Goal: Task Accomplishment & Management: Manage account settings

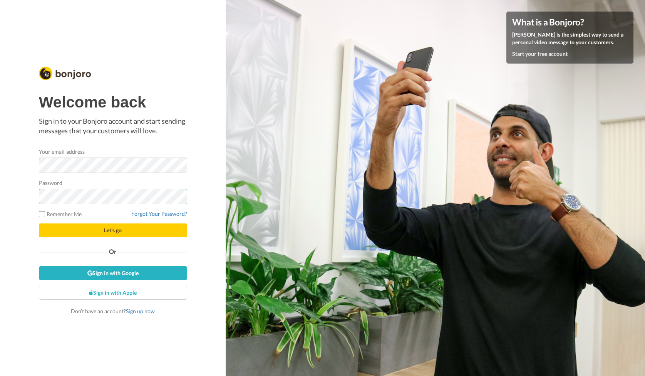
click at [113, 230] on button "Let's go" at bounding box center [113, 230] width 148 height 14
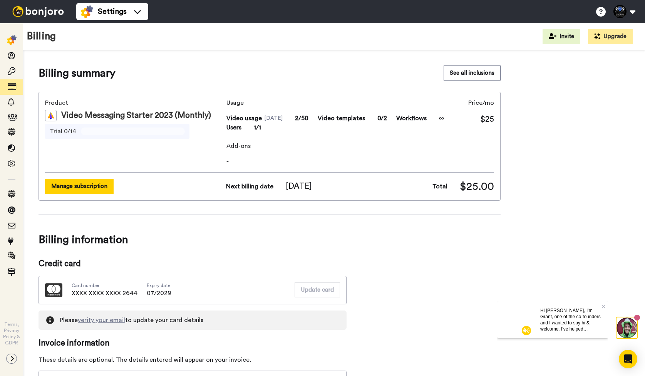
click at [93, 185] on button "Manage subscription" at bounding box center [79, 186] width 69 height 15
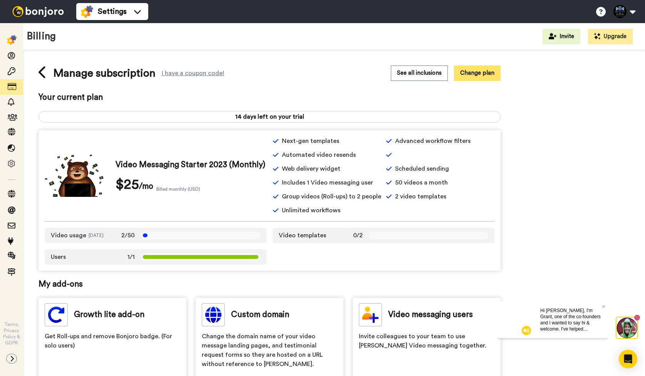
click at [487, 75] on button "Change plan" at bounding box center [477, 72] width 47 height 15
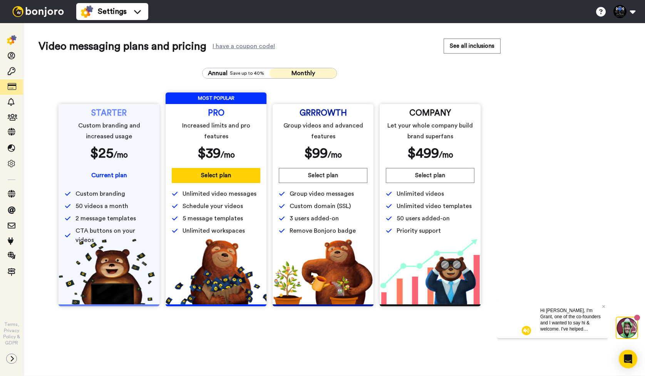
click at [104, 142] on div "STARTER Custom branding and increased usage $ 25 /mo" at bounding box center [109, 135] width 89 height 51
click at [239, 72] on span "Save up to 40%" at bounding box center [247, 73] width 34 height 6
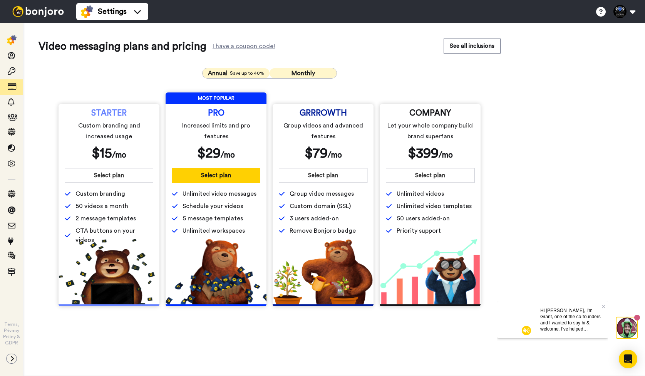
click at [302, 74] on span "Monthly" at bounding box center [303, 73] width 23 height 6
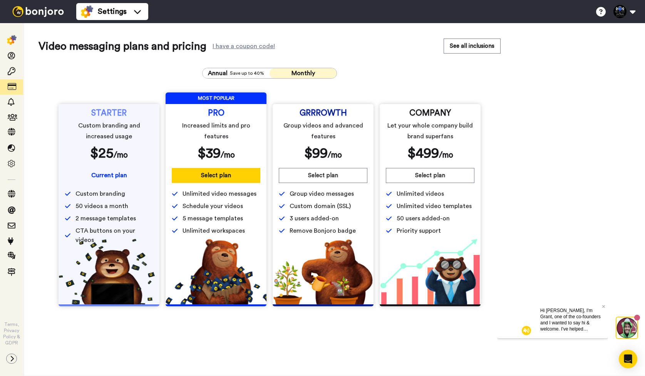
click at [606, 308] on div "Hi Elle, I'm Grant, one of the co-founders and I wanted to say hi & welcome. I'…" at bounding box center [571, 319] width 74 height 37
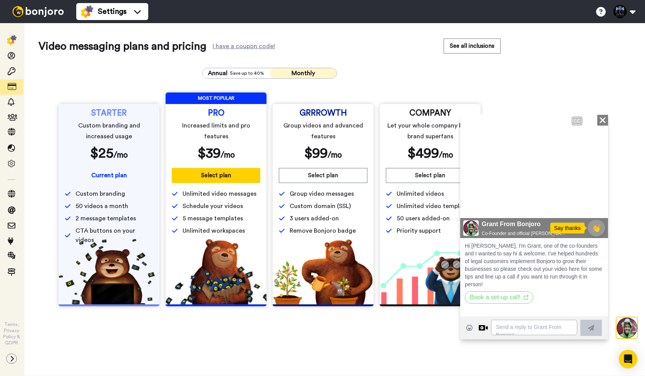
click at [606, 309] on div "CC Close Play/Pause 00:00 | 00:45 Grant From Bonjoro Co-Founder and official Bo…" at bounding box center [534, 214] width 148 height 201
click at [478, 203] on div "Play/Pause 00:02 | 00:45" at bounding box center [492, 205] width 53 height 15
click at [604, 114] on div "Video messaging plans and pricing I have a coupon code! See all inclusions Annu…" at bounding box center [334, 176] width 591 height 274
click at [604, 119] on icon at bounding box center [603, 120] width 6 height 6
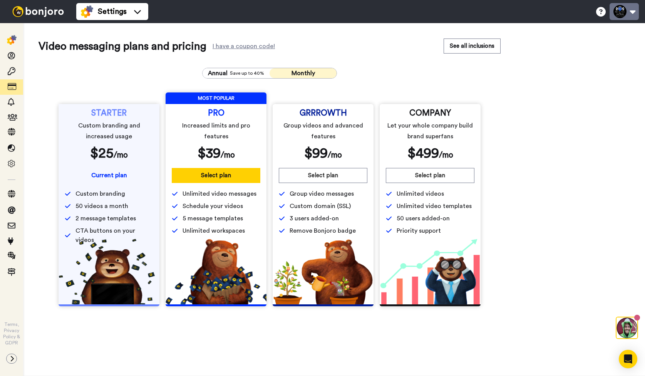
click at [633, 11] on button at bounding box center [624, 11] width 29 height 17
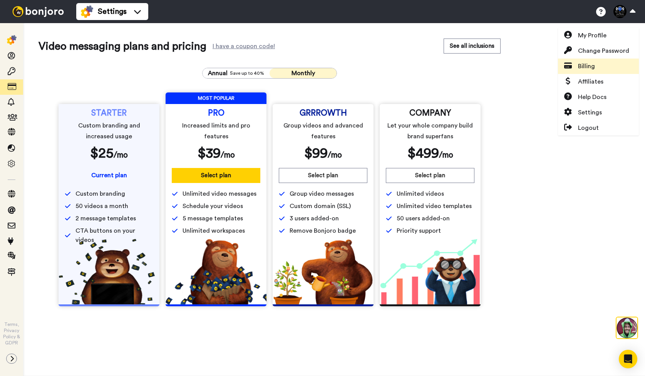
click at [589, 67] on span "Billing" at bounding box center [586, 66] width 17 height 9
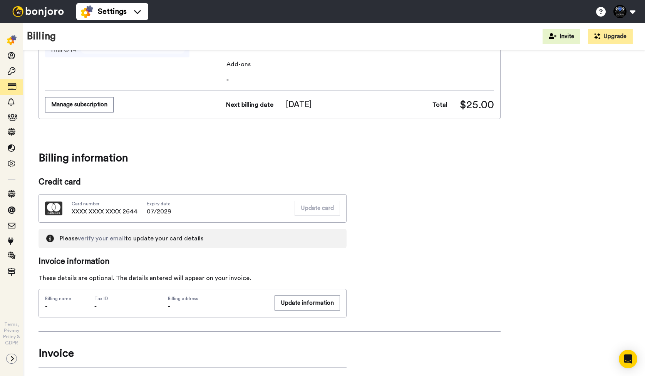
scroll to position [18, 0]
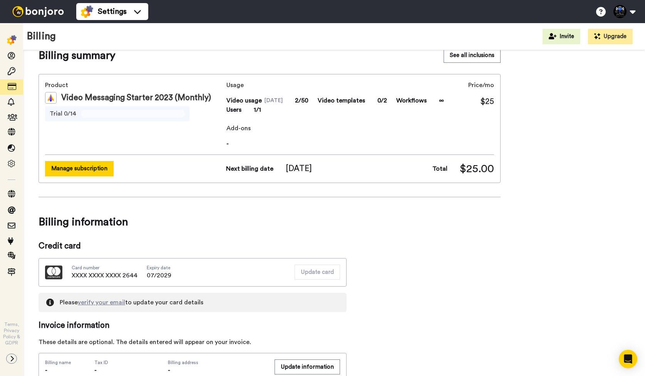
click at [87, 170] on button "Manage subscription" at bounding box center [79, 168] width 69 height 15
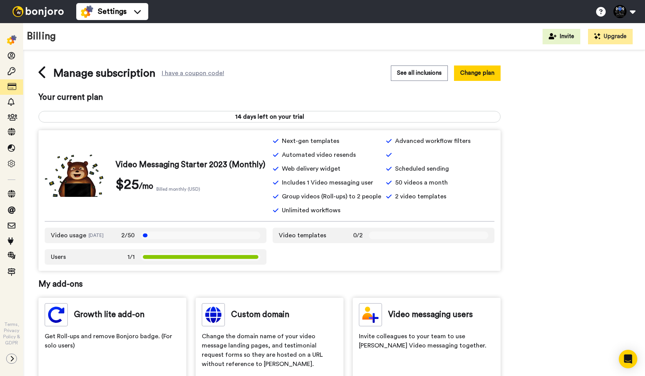
click at [264, 117] on span "14 days left on your trial" at bounding box center [269, 116] width 461 height 9
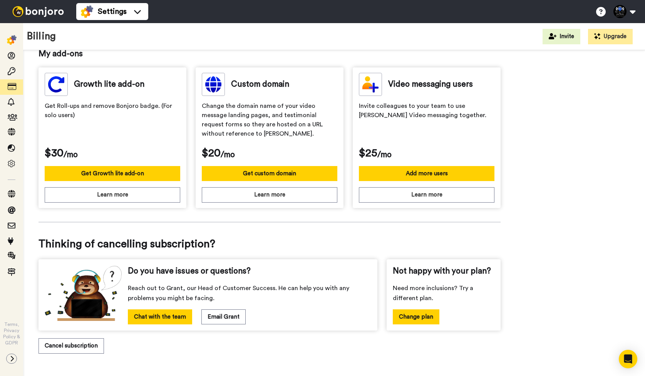
scroll to position [241, 0]
click at [64, 351] on button "Cancel subscription" at bounding box center [71, 345] width 65 height 15
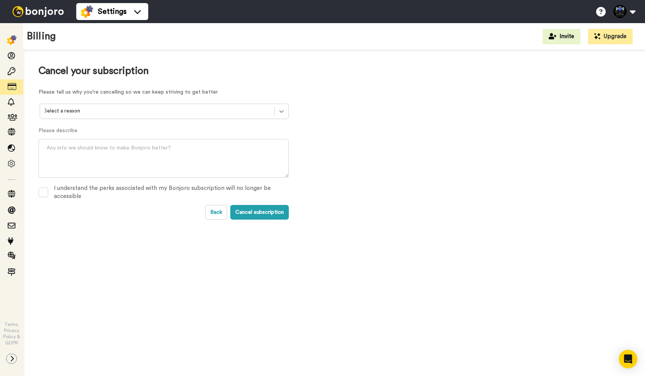
click at [281, 112] on icon at bounding box center [281, 111] width 5 height 3
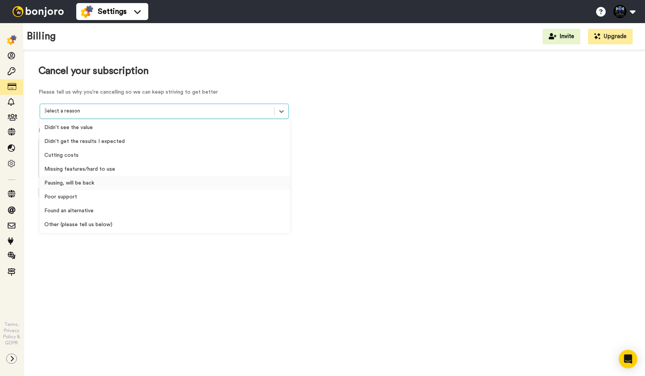
click at [52, 182] on div "Pausing, will be back" at bounding box center [165, 183] width 250 height 14
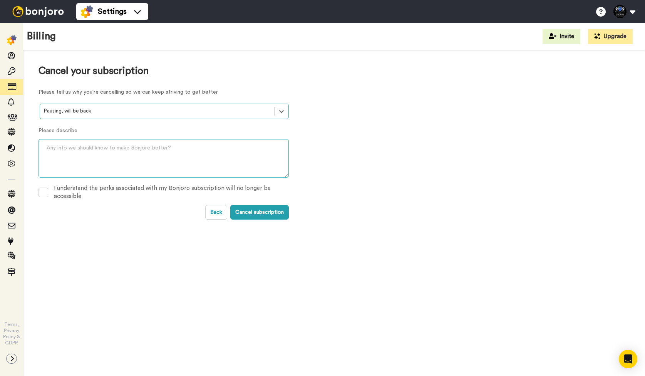
click at [57, 153] on textarea at bounding box center [164, 158] width 250 height 39
drag, startPoint x: 182, startPoint y: 150, endPoint x: 89, endPoint y: 148, distance: 93.2
click at [89, 148] on textarea at bounding box center [164, 158] width 250 height 39
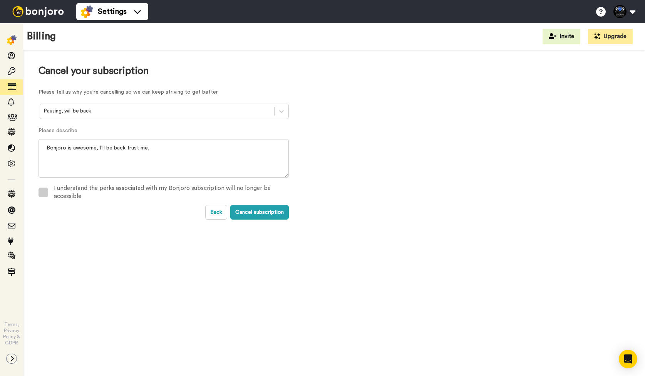
click at [46, 192] on span at bounding box center [44, 193] width 10 height 10
drag, startPoint x: 151, startPoint y: 146, endPoint x: 35, endPoint y: 143, distance: 116.0
click at [35, 143] on div "Cancel your subscription Please tell us why you're cancelling so we can keep st…" at bounding box center [334, 142] width 622 height 185
click at [120, 147] on textarea "Bonjoro is an exceptional band, and I assure you that I will return." at bounding box center [164, 158] width 250 height 39
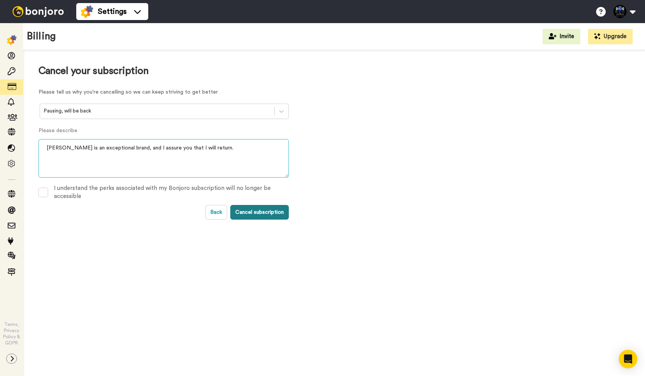
type textarea "Bonjoro is an exceptional brand, and I assure you that I will return."
click at [255, 210] on button "Cancel subscription" at bounding box center [259, 212] width 59 height 15
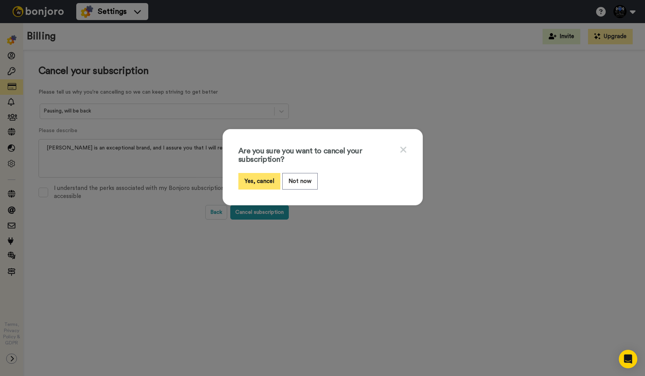
click at [252, 177] on button "Yes, cancel" at bounding box center [259, 181] width 42 height 17
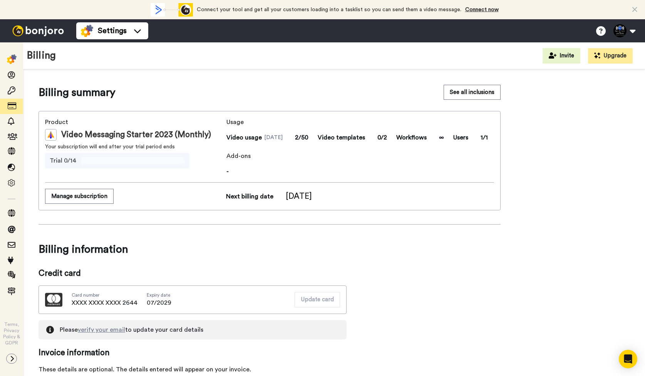
click at [634, 8] on icon at bounding box center [634, 10] width 5 height 8
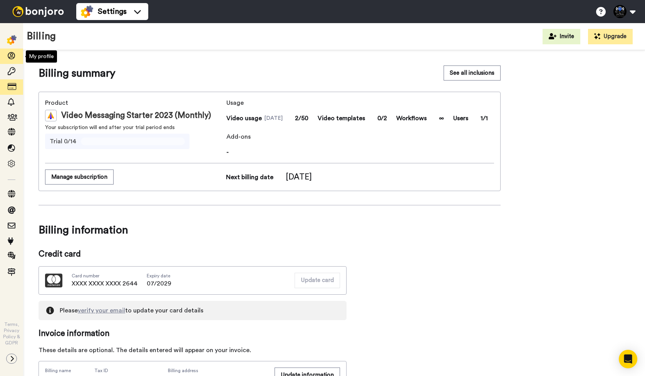
click at [12, 54] on icon at bounding box center [12, 56] width 8 height 8
